Goal: Use online tool/utility: Use online tool/utility

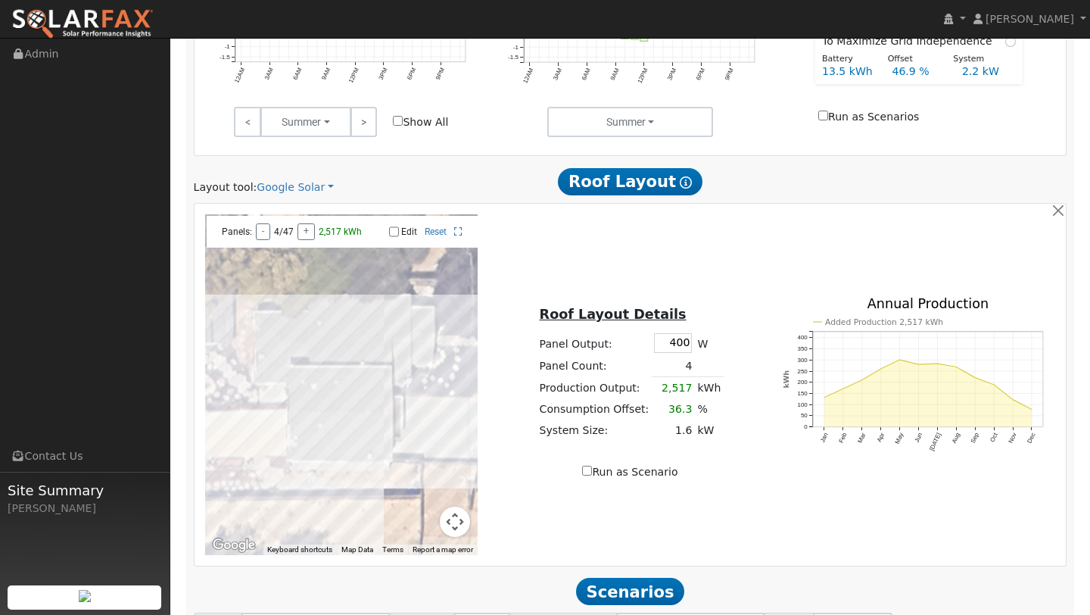
scroll to position [803, 0]
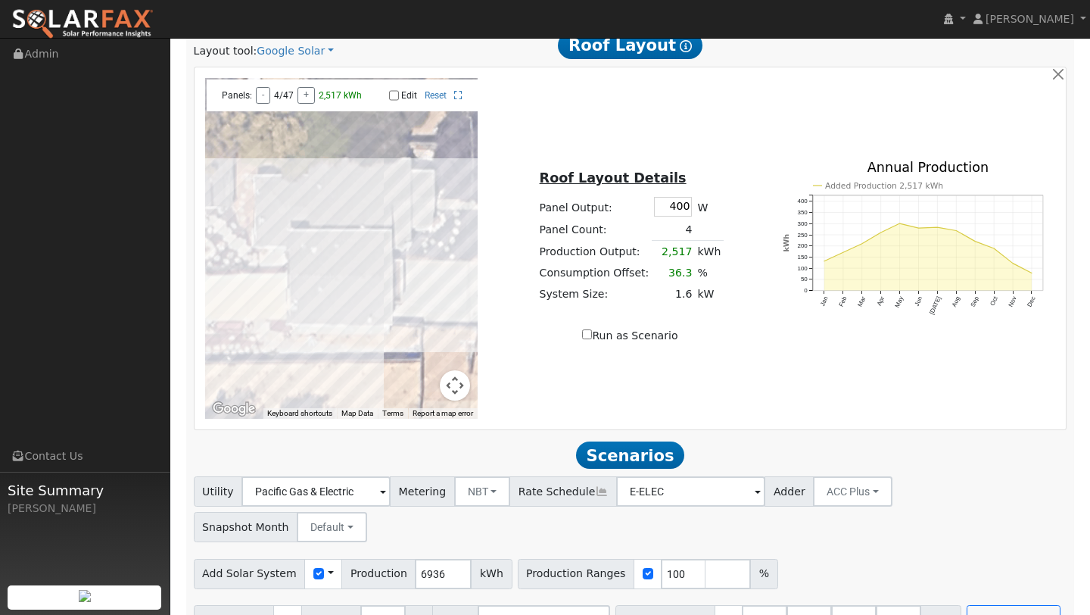
click at [457, 382] on button "Map camera controls" at bounding box center [455, 385] width 30 height 30
click at [423, 385] on button "Zoom out" at bounding box center [417, 385] width 30 height 30
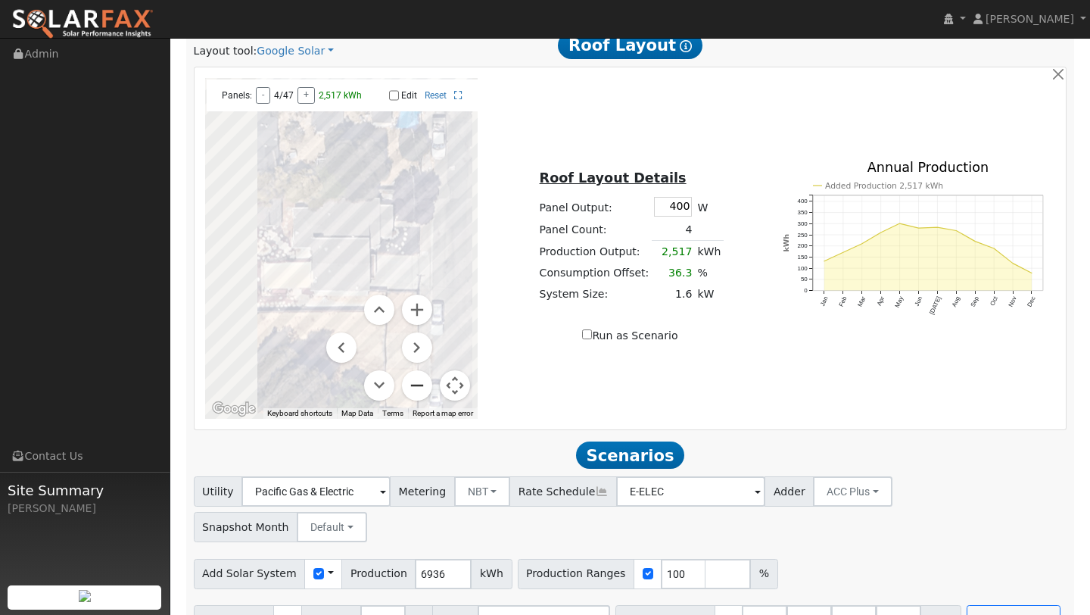
click at [423, 385] on button "Zoom out" at bounding box center [417, 385] width 30 height 30
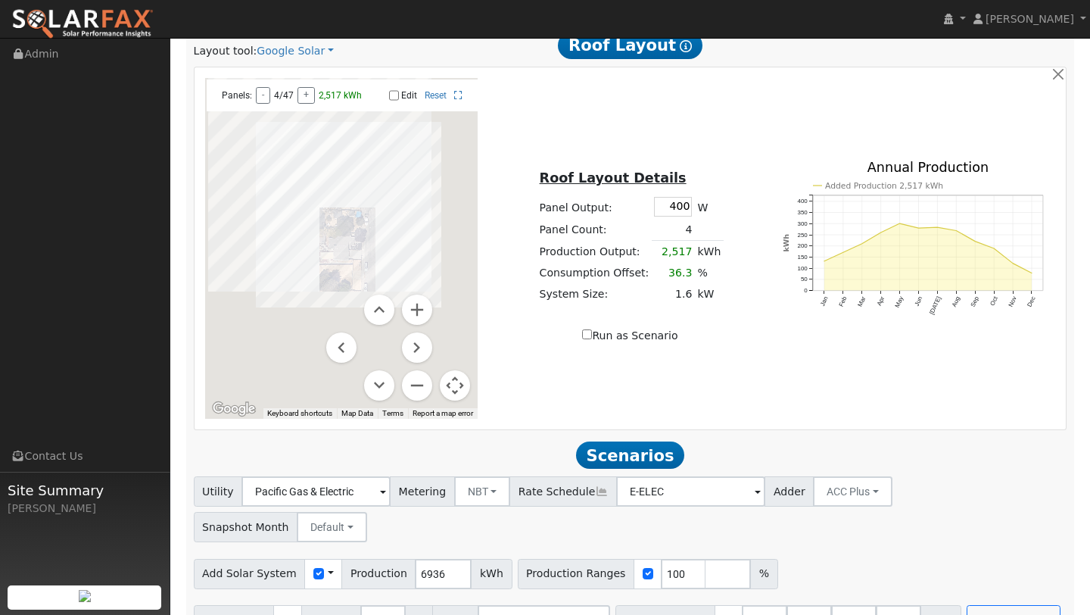
click at [447, 382] on button "Map camera controls" at bounding box center [455, 385] width 30 height 30
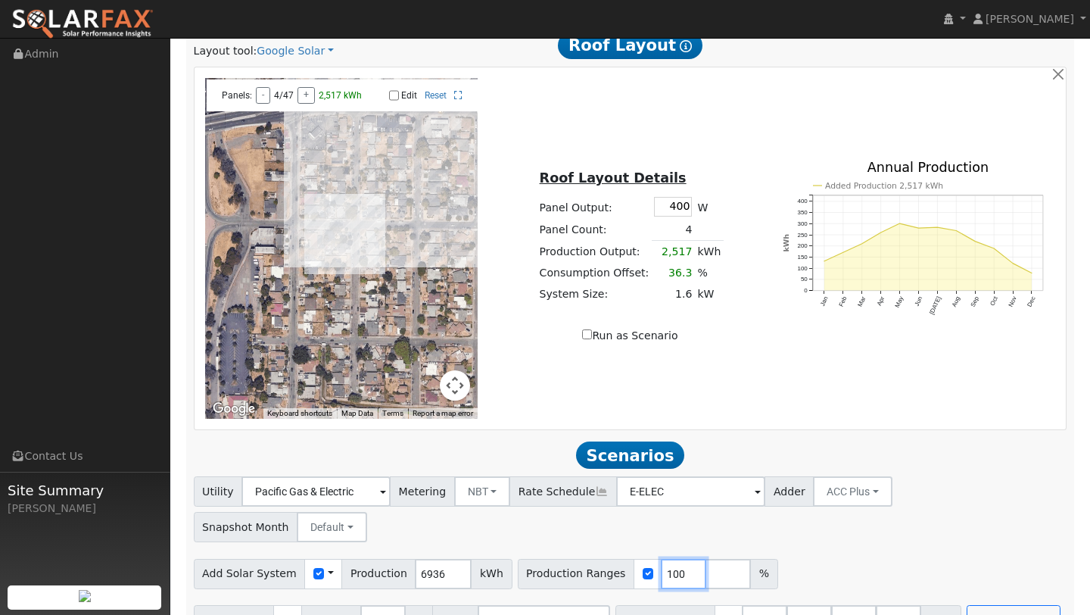
click at [664, 559] on input "100" at bounding box center [683, 574] width 45 height 30
type input "1"
type input "60"
click at [967, 605] on button "Run Scenarios" at bounding box center [1013, 620] width 93 height 30
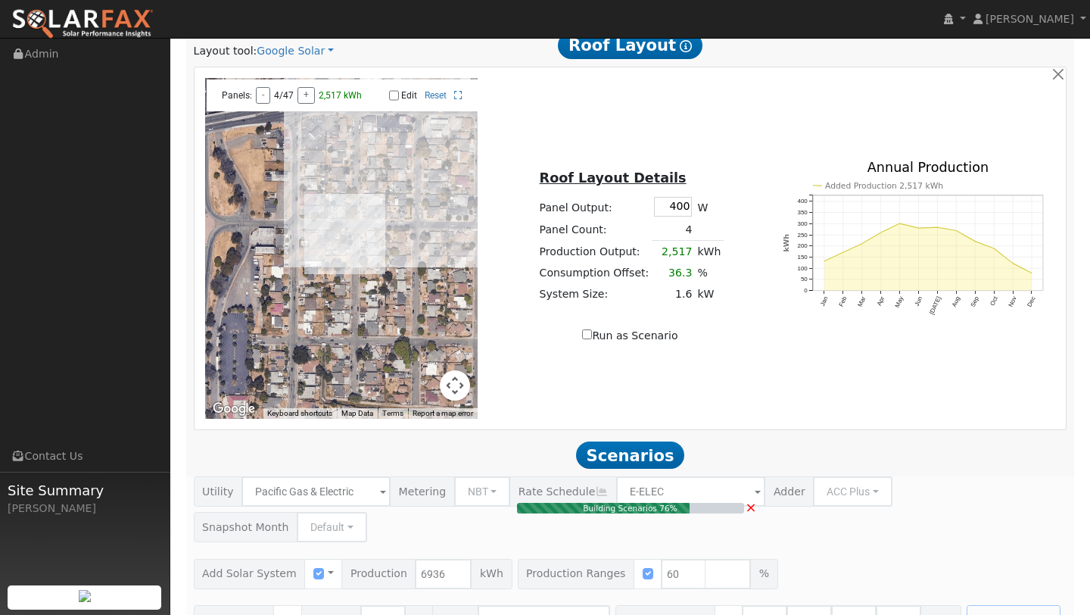
type input "2.8"
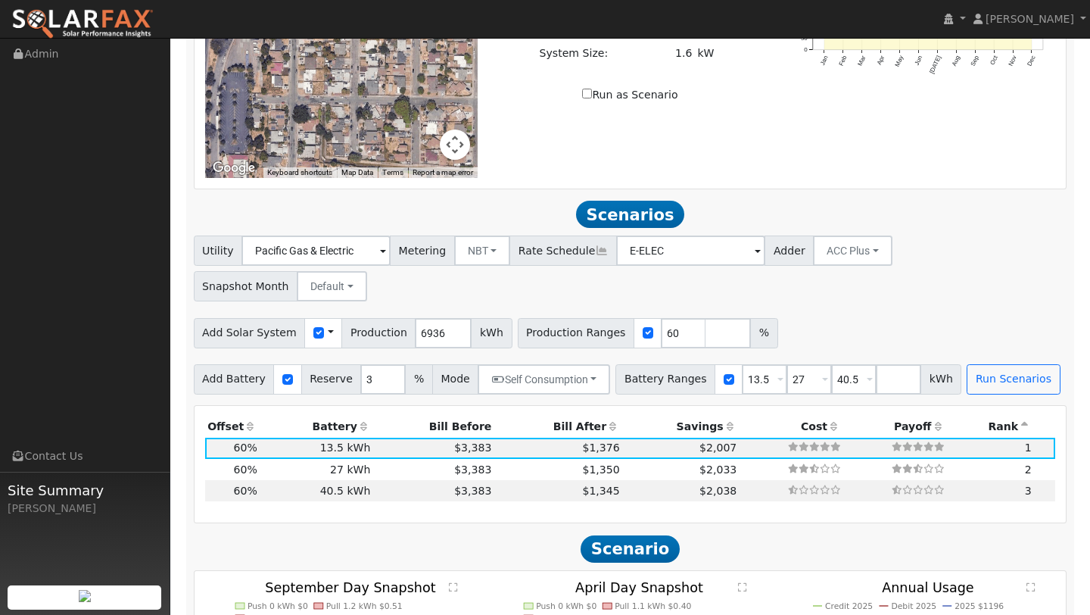
scroll to position [1046, 0]
